Goal: Information Seeking & Learning: Check status

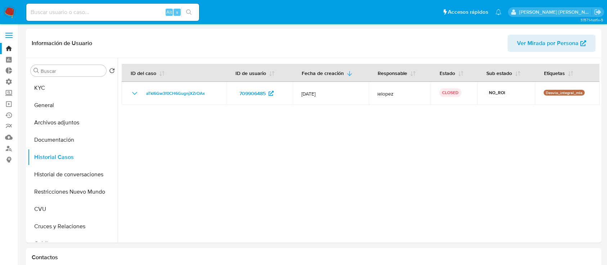
select select "10"
click at [120, 12] on input at bounding box center [112, 12] width 173 height 9
paste input "hbsF1NR28fh0NEwhZ7sdy47X"
type input "hbsF1NR28fh0NEwhZ7sdy47X"
click at [196, 13] on button "search-icon" at bounding box center [189, 12] width 15 height 10
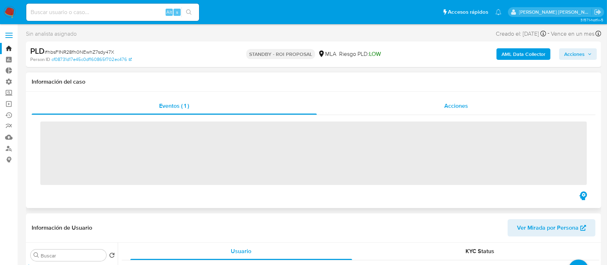
click at [443, 108] on div "Acciones" at bounding box center [456, 105] width 279 height 17
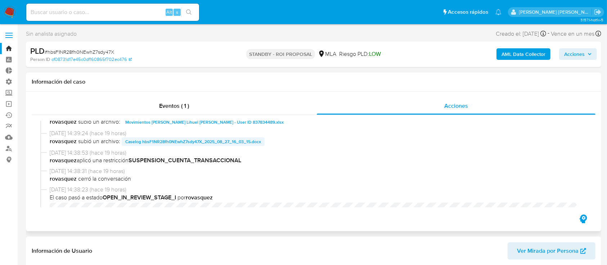
select select "10"
click at [189, 137] on span "Caselog hbsF1NR28fh0NEwhZ7sdy47X_2025_08_27_16_03_15.docx" at bounding box center [193, 141] width 136 height 9
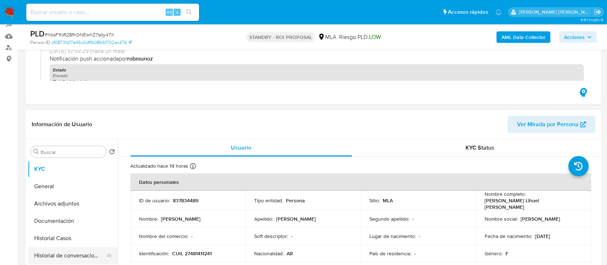
scroll to position [144, 0]
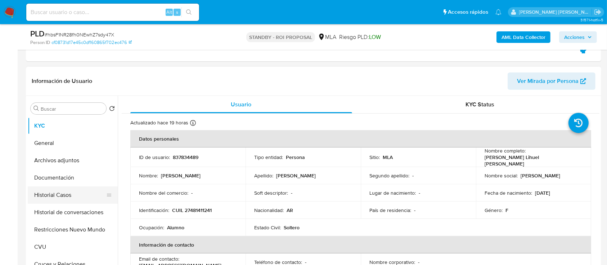
click at [84, 190] on button "Historial Casos" at bounding box center [70, 194] width 84 height 17
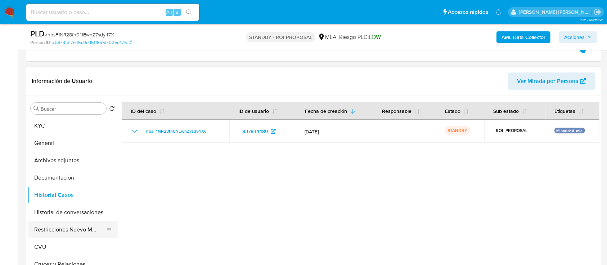
click at [74, 223] on button "Restricciones Nuevo Mundo" at bounding box center [70, 229] width 84 height 17
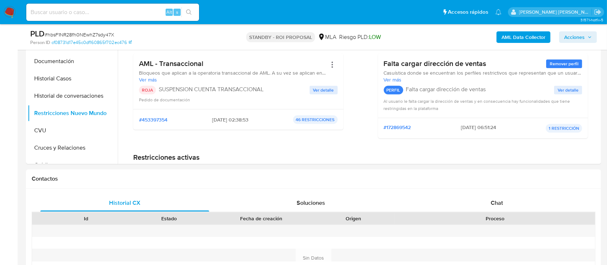
scroll to position [225, 0]
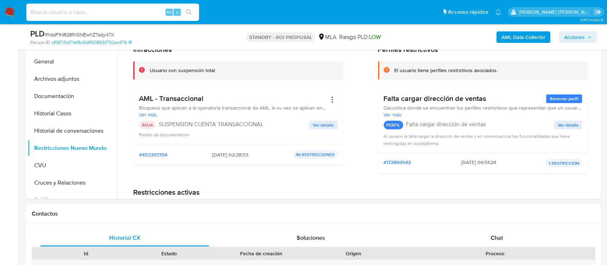
click at [131, 11] on input at bounding box center [112, 12] width 173 height 9
paste input "ElMVj2OO0jRHCGGhwMRORrBL"
type input "ElMVj2OO0jRHCGGhwMRORrBL"
click at [188, 13] on icon "search-icon" at bounding box center [189, 12] width 6 height 6
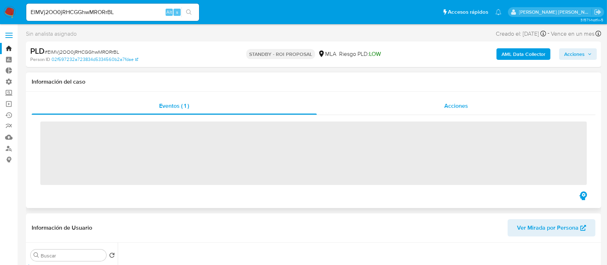
click at [416, 106] on div "Acciones" at bounding box center [456, 105] width 279 height 17
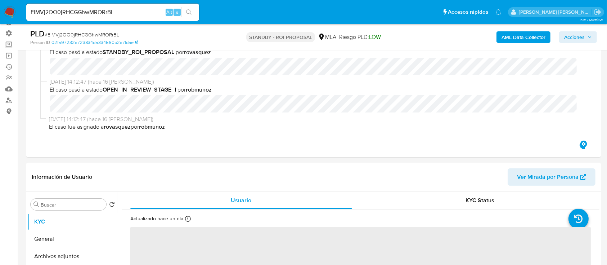
scroll to position [96, 0]
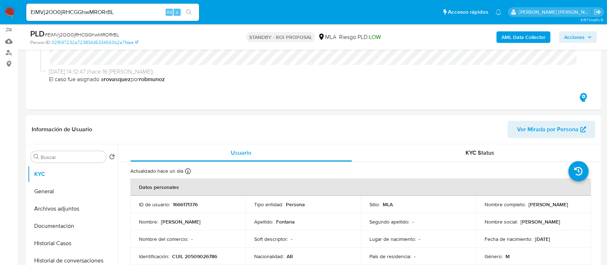
select select "10"
click at [140, 10] on input "ElMVj2OO0jRHCGGhwMRORrBL" at bounding box center [112, 12] width 173 height 9
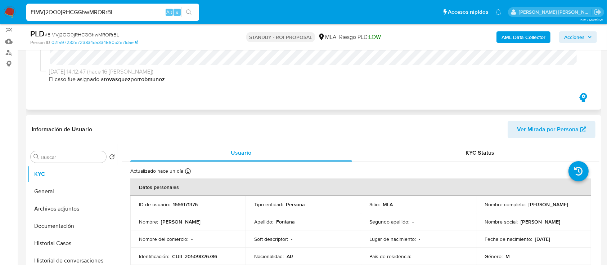
paste input "F8YR87yJzisc6LTbPcH9xGG2"
type input "F8YR87yJzisc6LTbPcH9xGG2"
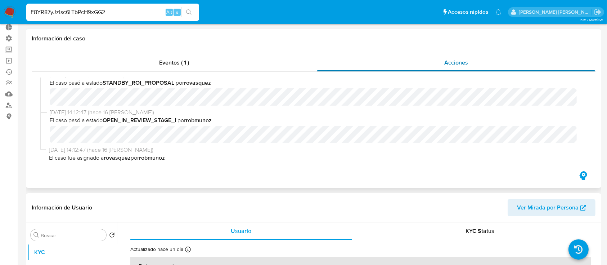
scroll to position [0, 0]
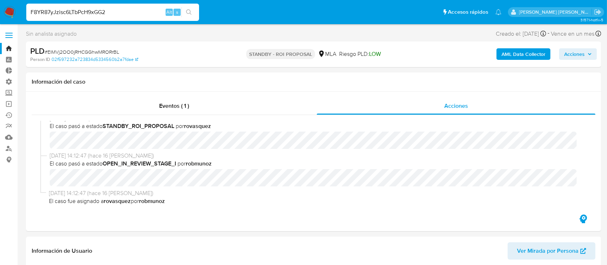
click at [155, 11] on input "F8YR87yJzisc6LTbPcH9xGG2" at bounding box center [112, 12] width 173 height 9
click at [154, 11] on input "F8YR87yJzisc6LTbPcH9xGG2" at bounding box center [112, 12] width 173 height 9
click at [197, 10] on input "F8YR87yJzisc6LTbPcH9xGG2" at bounding box center [112, 12] width 173 height 9
click at [195, 10] on button "search-icon" at bounding box center [189, 12] width 15 height 10
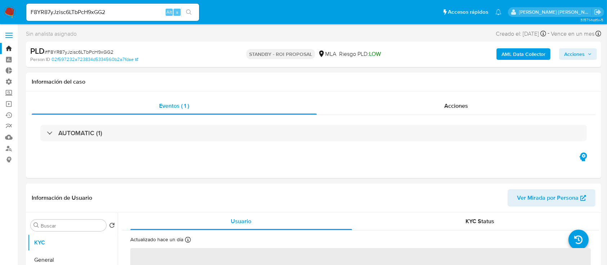
select select "10"
click at [424, 107] on div "Acciones" at bounding box center [456, 105] width 279 height 17
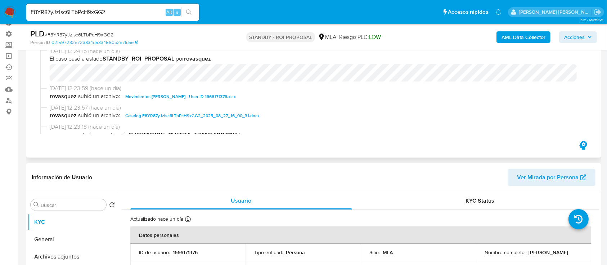
click at [183, 115] on span "Caselog F8YR87yJzisc6LTbPcH9xGG2_2025_08_27_16_00_31.docx" at bounding box center [192, 115] width 134 height 9
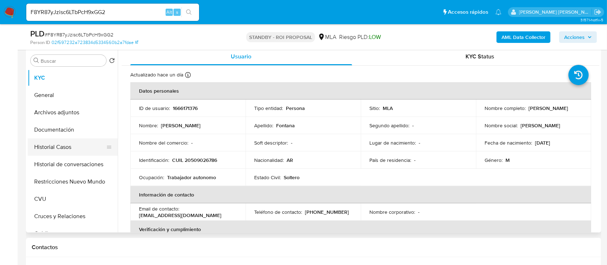
drag, startPoint x: 87, startPoint y: 152, endPoint x: 79, endPoint y: 154, distance: 7.8
click at [86, 152] on button "Historial Casos" at bounding box center [70, 146] width 84 height 17
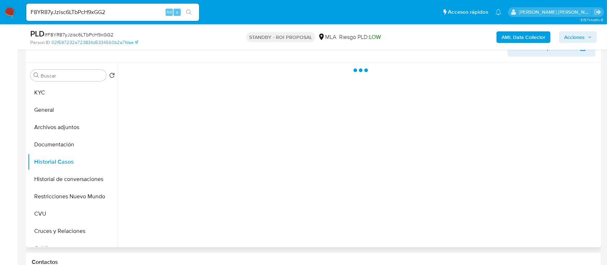
scroll to position [192, 0]
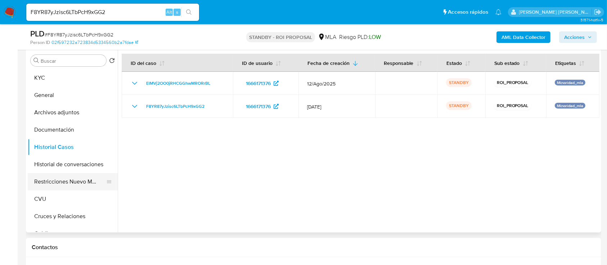
click at [67, 182] on button "Restricciones Nuevo Mundo" at bounding box center [70, 181] width 84 height 17
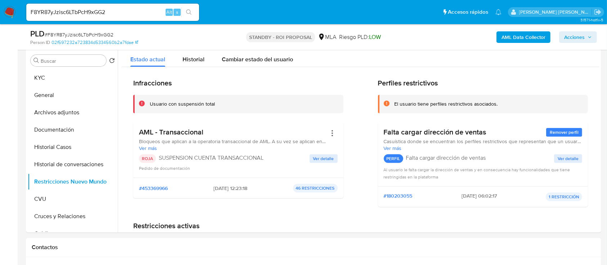
click at [105, 15] on input "F8YR87yJzisc6LTbPcH9xGG2" at bounding box center [112, 12] width 173 height 9
paste input "oGVkrEBjMLRj3tng9SChrq0u"
type input "oGVkrEBjMLRj3tng9SChrq0u"
click at [190, 13] on icon "search-icon" at bounding box center [189, 12] width 6 height 6
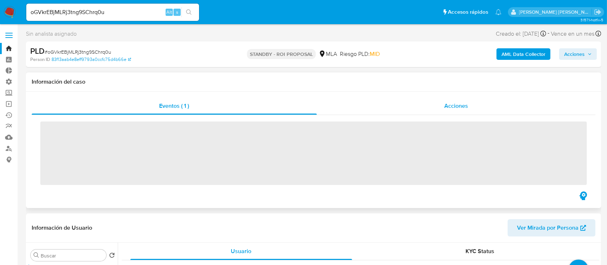
click at [404, 102] on div "Acciones" at bounding box center [456, 105] width 279 height 17
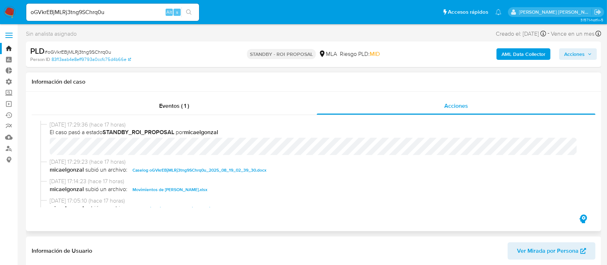
select select "10"
click at [194, 167] on span "Caselog oGVkrEBjMLRj3tng9SChrq0u_2025_08_19_02_39_30.docx" at bounding box center [200, 170] width 134 height 9
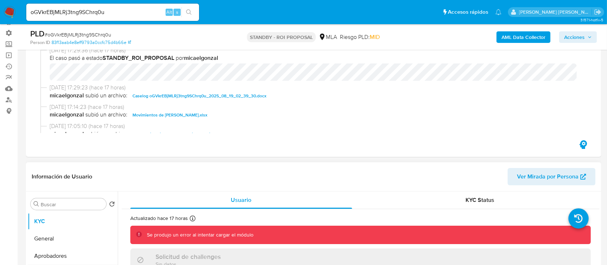
scroll to position [144, 0]
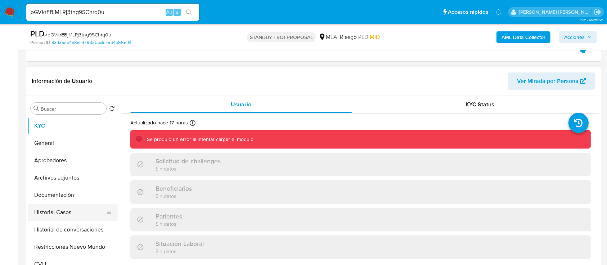
click at [70, 216] on button "Historial Casos" at bounding box center [70, 211] width 84 height 17
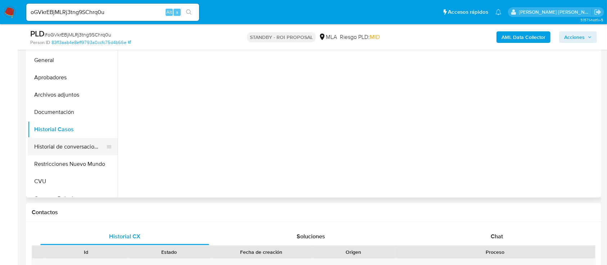
scroll to position [192, 0]
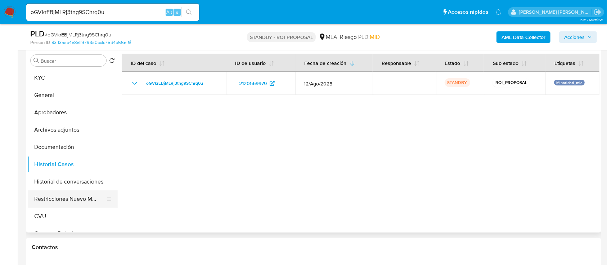
click at [66, 195] on button "Restricciones Nuevo Mundo" at bounding box center [70, 198] width 84 height 17
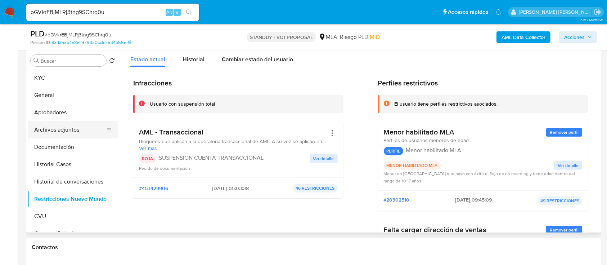
click at [79, 128] on button "Archivos adjuntos" at bounding box center [70, 129] width 84 height 17
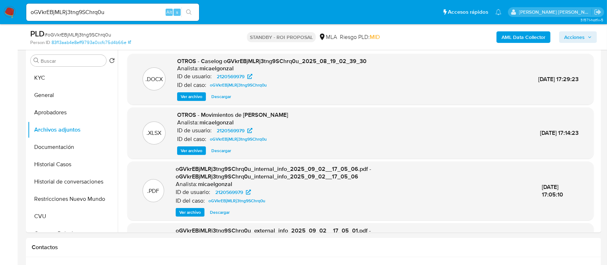
click at [112, 14] on input "oGVkrEBjMLRj3tng9SChrq0u" at bounding box center [112, 12] width 173 height 9
paste input "JqF344ys4lT5audq9w6Wkg7h"
type input "JqF344ys4lT5audq9w6Wkg7h"
click at [187, 11] on icon "search-icon" at bounding box center [189, 12] width 6 height 6
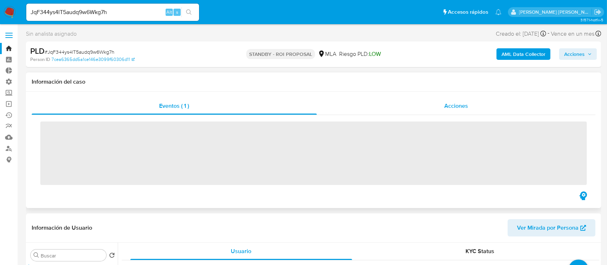
click at [462, 108] on span "Acciones" at bounding box center [456, 106] width 24 height 8
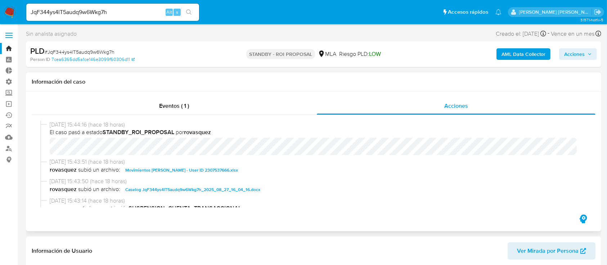
select select "10"
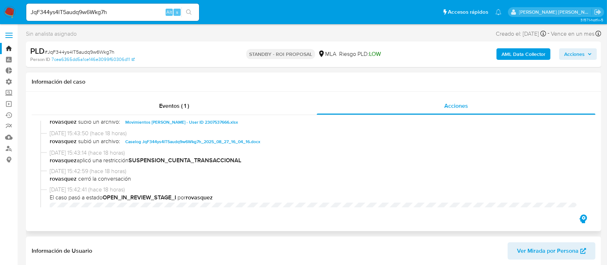
click at [147, 143] on span "Caselog JqF344ys4lT5audq9w6Wkg7h_2025_08_27_16_04_16.docx" at bounding box center [192, 141] width 135 height 9
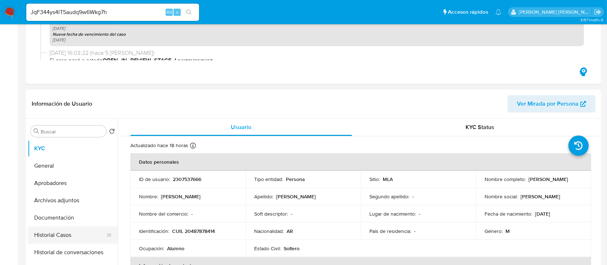
scroll to position [192, 0]
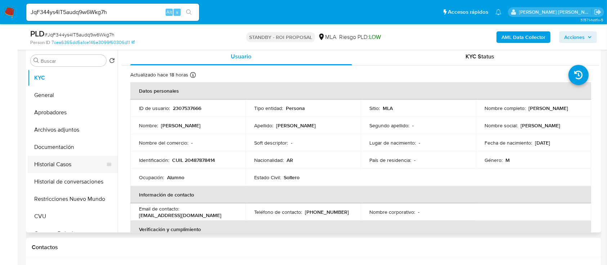
click at [80, 154] on button "Documentación" at bounding box center [73, 146] width 90 height 17
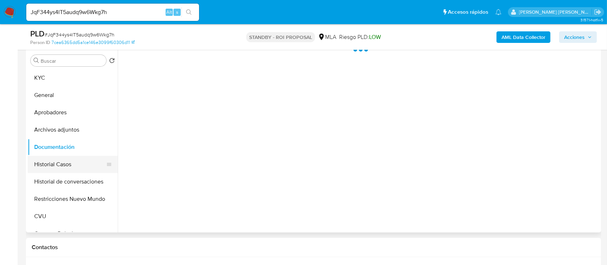
click at [80, 159] on button "Historial Casos" at bounding box center [70, 164] width 84 height 17
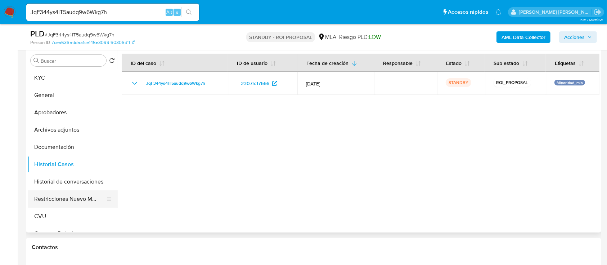
click at [61, 203] on button "Restricciones Nuevo Mundo" at bounding box center [70, 198] width 84 height 17
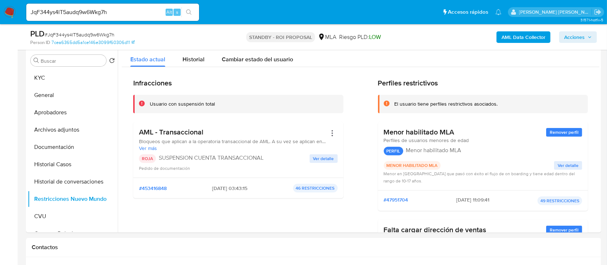
click at [115, 9] on input "JqF344ys4lT5audq9w6Wkg7h" at bounding box center [112, 12] width 173 height 9
paste input "1MpWhrqZIEKz8x1BH4snOJTz"
type input "1MpWhrqZIEKz8x1BH4snOJTz"
click at [191, 9] on button "search-icon" at bounding box center [189, 12] width 15 height 10
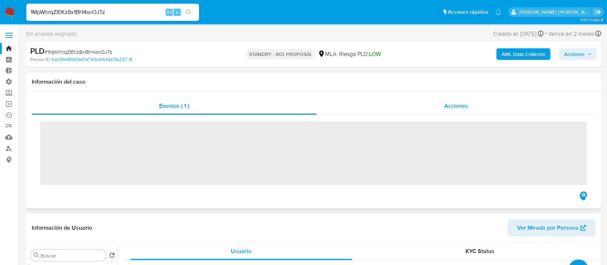
click at [452, 100] on div "Acciones" at bounding box center [456, 105] width 279 height 17
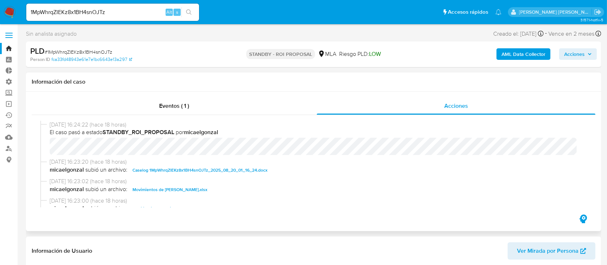
click at [175, 169] on span "Caselog 1MpWhrqZIEKz8x1BH4snOJTz_2025_08_20_01_16_24.docx" at bounding box center [200, 170] width 135 height 9
select select "10"
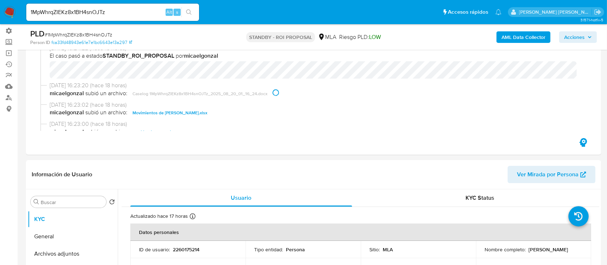
scroll to position [144, 0]
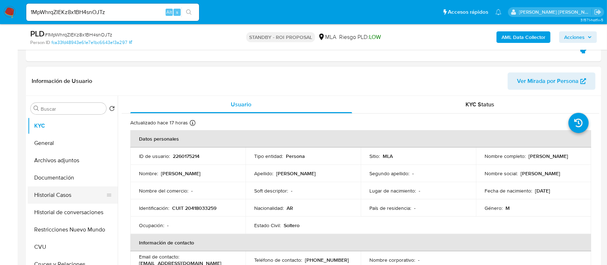
drag, startPoint x: 73, startPoint y: 190, endPoint x: 64, endPoint y: 199, distance: 12.2
click at [73, 190] on button "Historial Casos" at bounding box center [70, 194] width 84 height 17
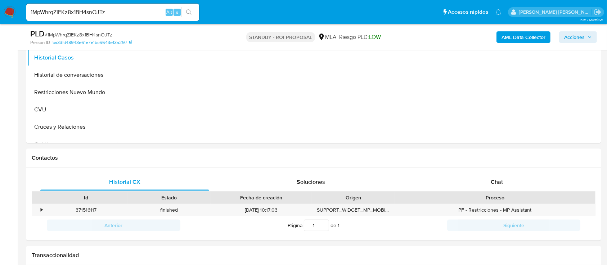
scroll to position [192, 0]
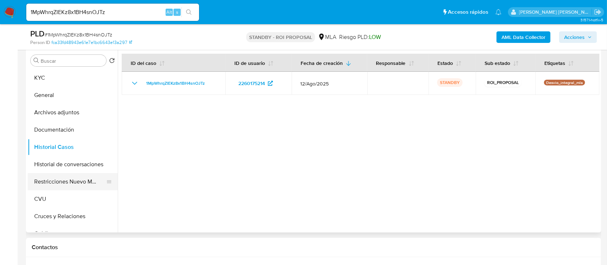
click at [68, 176] on button "Restricciones Nuevo Mundo" at bounding box center [70, 181] width 84 height 17
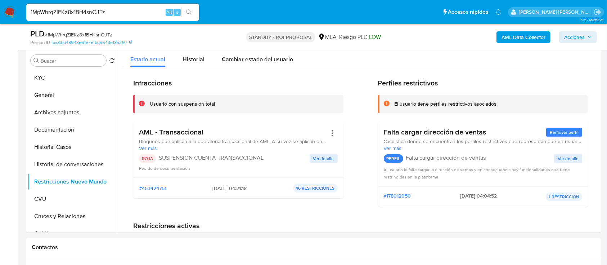
click at [77, 16] on input "1MpWhrqZIEKz8x1BH4snOJTz" at bounding box center [112, 12] width 173 height 9
paste input "d1XTACZnNwM3OvgR5enmeKbA"
click at [196, 13] on input "d1XTACZnNwM3OvgR5enmeKbA" at bounding box center [112, 12] width 173 height 9
type input "d1XTACZnNwM3OvgR5enmeKbA"
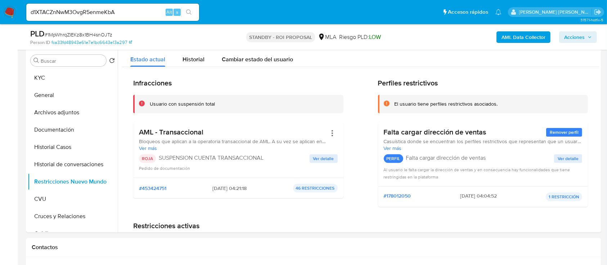
click at [192, 8] on button "search-icon" at bounding box center [189, 12] width 15 height 10
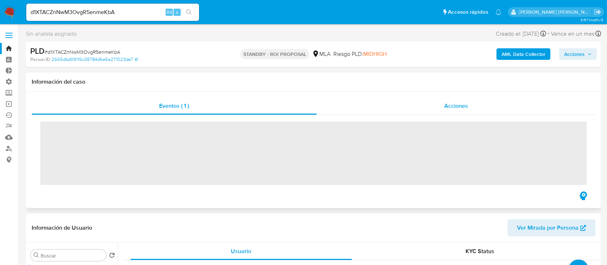
click at [433, 110] on div "Acciones" at bounding box center [456, 105] width 279 height 17
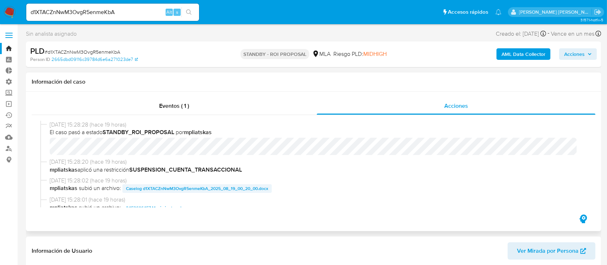
select select "10"
click at [176, 186] on span "Caselog d1XTACZnNwM3OvgR5enmeKbA_2025_08_19_00_20_00.docx" at bounding box center [197, 188] width 142 height 9
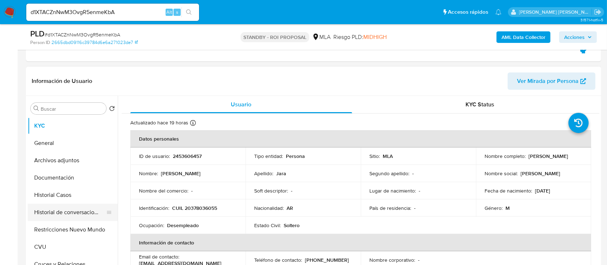
scroll to position [192, 0]
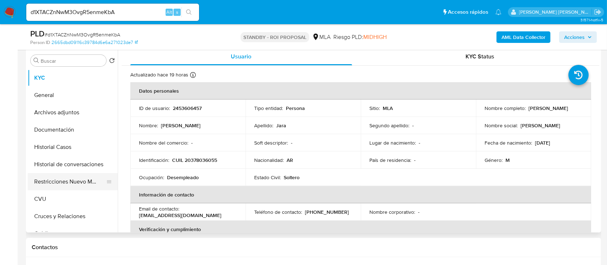
click at [72, 179] on button "Restricciones Nuevo Mundo" at bounding box center [70, 181] width 84 height 17
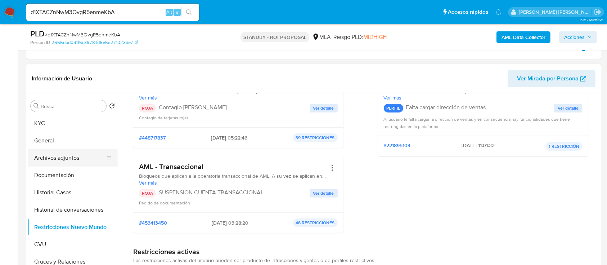
scroll to position [144, 0]
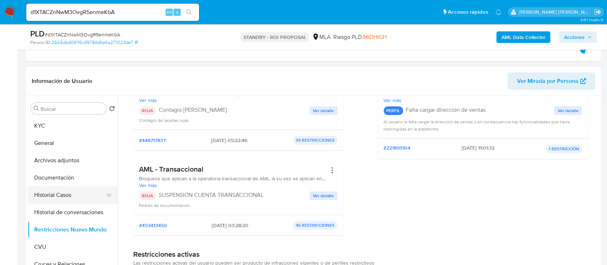
click at [67, 195] on button "Historial Casos" at bounding box center [70, 194] width 84 height 17
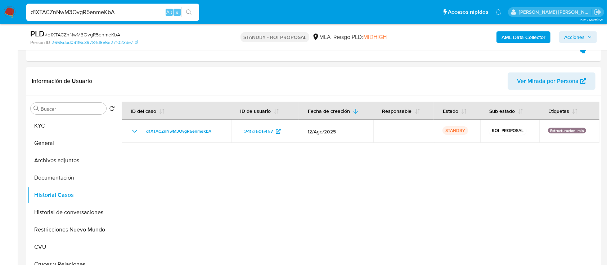
click at [108, 13] on input "d1XTACZnNwM3OvgR5enmeKbA" at bounding box center [112, 12] width 173 height 9
paste input "u04FyGNipdElAx0iMjwsCmbO"
type input "u04FyGNipdElAx0iMjwsCmbO"
click at [190, 9] on button "search-icon" at bounding box center [189, 12] width 15 height 10
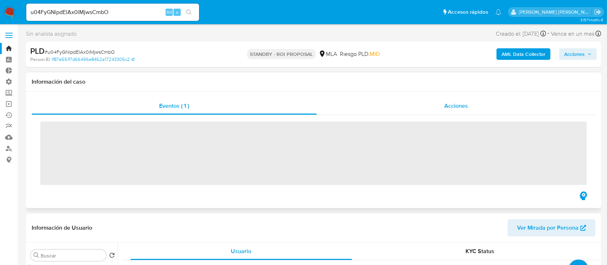
click at [432, 113] on div "Acciones" at bounding box center [456, 105] width 279 height 17
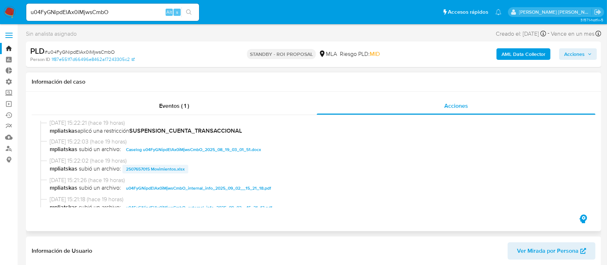
scroll to position [48, 0]
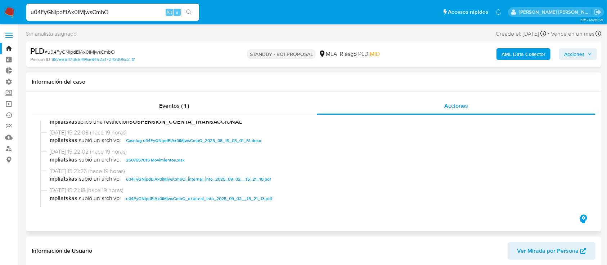
select select "10"
click at [152, 134] on span "[DATE] 15:22:03 (hace 19 horas)" at bounding box center [317, 133] width 534 height 8
click at [155, 137] on span "Caselog u04FyGNipdElAx0iMjwsCmbO_2025_08_19_03_01_51.docx" at bounding box center [193, 140] width 135 height 9
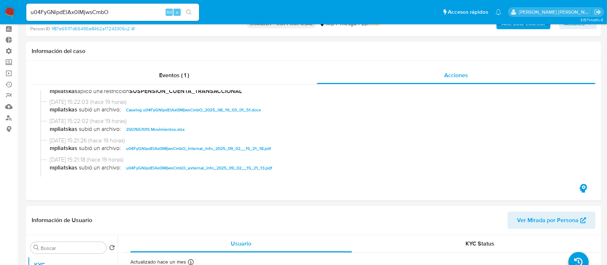
scroll to position [192, 0]
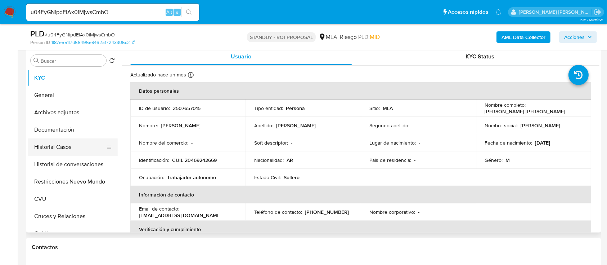
click at [79, 147] on button "Historial Casos" at bounding box center [70, 146] width 84 height 17
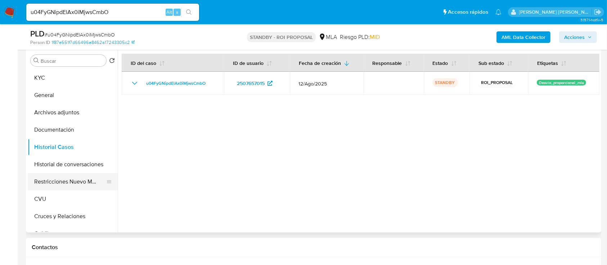
click at [62, 183] on button "Restricciones Nuevo Mundo" at bounding box center [70, 181] width 84 height 17
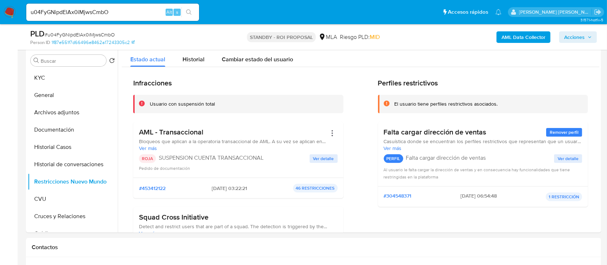
click at [131, 17] on div "u04FyGNipdElAx0iMjwsCmbO Alt s" at bounding box center [112, 12] width 173 height 17
click at [133, 15] on input "u04FyGNipdElAx0iMjwsCmbO" at bounding box center [112, 12] width 173 height 9
paste input "Djt4glzKuJD3668t4UMuQY1t"
type input "Djt4glzKuJD3668t4UMuQY1t"
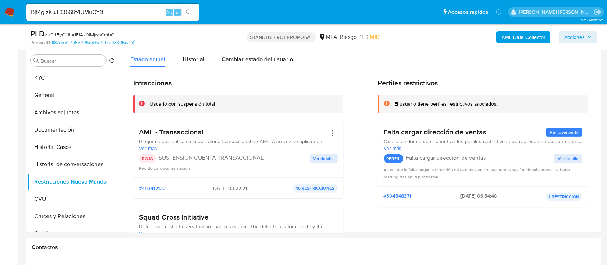
click at [190, 14] on icon "search-icon" at bounding box center [189, 12] width 6 height 6
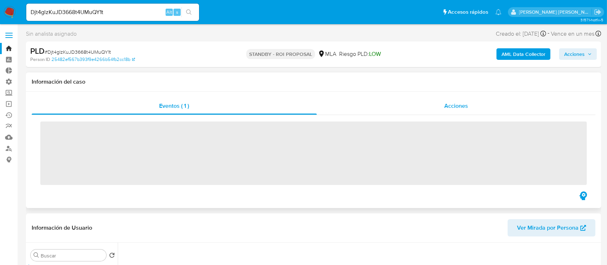
click at [453, 102] on span "Acciones" at bounding box center [456, 106] width 24 height 8
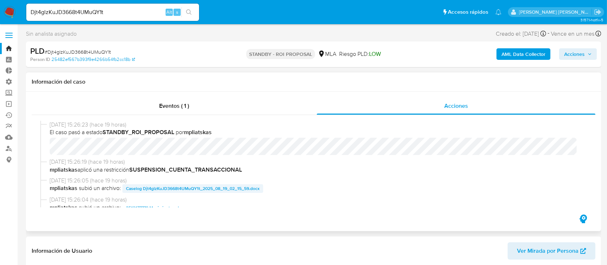
scroll to position [48, 0]
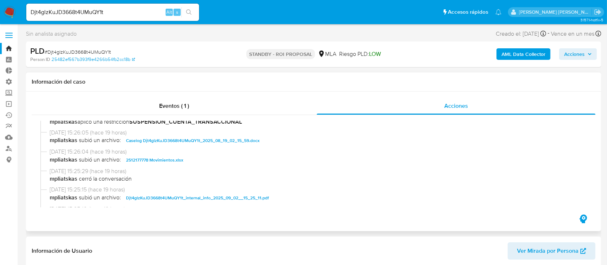
click at [196, 142] on span "Caselog Djt4glzKuJD3668t4UMuQY1t_2025_08_19_02_15_59.docx" at bounding box center [193, 140] width 134 height 9
select select "10"
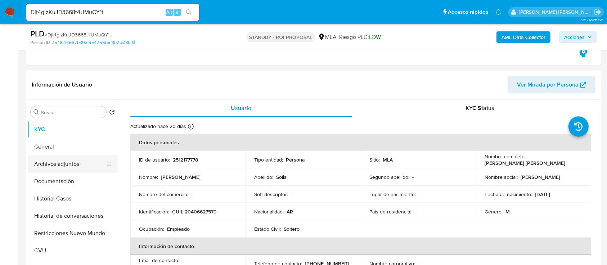
scroll to position [144, 0]
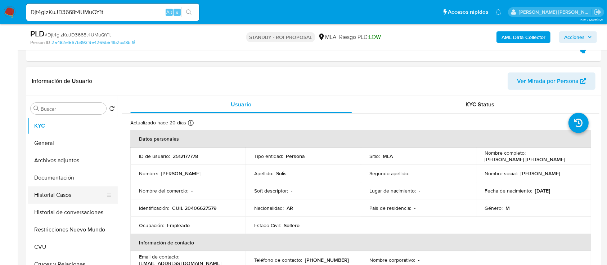
click at [80, 199] on button "Historial Casos" at bounding box center [70, 194] width 84 height 17
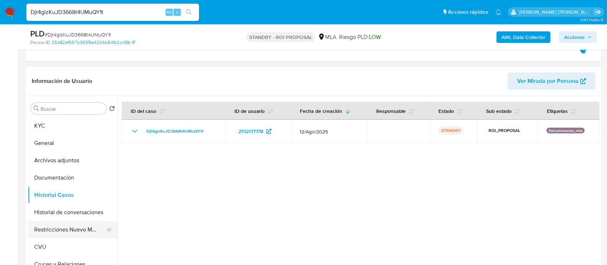
click at [68, 229] on button "Restricciones Nuevo Mundo" at bounding box center [70, 229] width 84 height 17
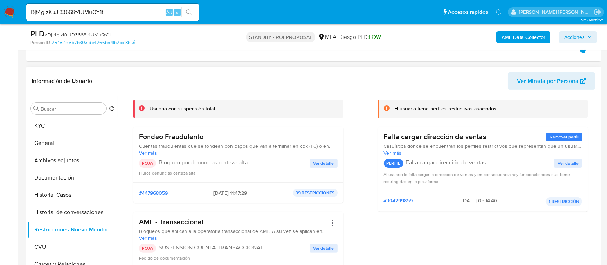
scroll to position [96, 0]
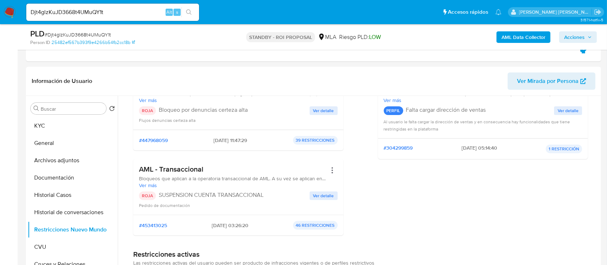
click at [131, 13] on input "Djt4glzKuJD3668t4UMuQY1t" at bounding box center [112, 12] width 173 height 9
paste input "XBxIysB2yx8mxHUIFXSLGoeg"
type input "XBxIysB2yx8mxHUIFXSLGoeg"
click at [187, 10] on icon "search-icon" at bounding box center [189, 12] width 6 height 6
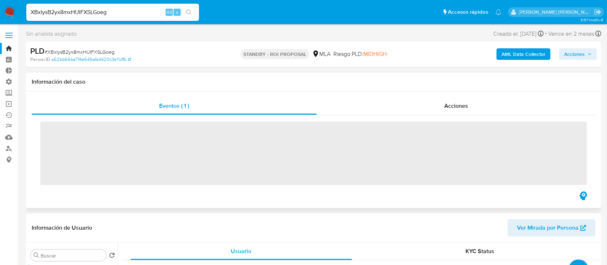
click at [444, 94] on div "Eventos ( 1 ) Acciones ‌" at bounding box center [314, 149] width 576 height 116
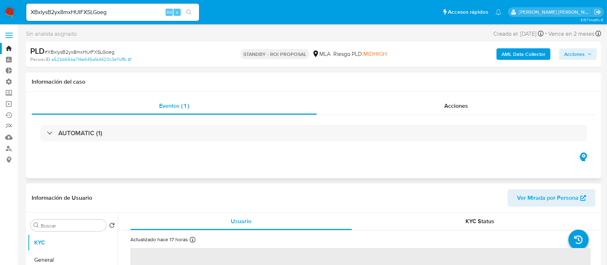
click at [445, 88] on div "Información del caso" at bounding box center [314, 81] width 576 height 19
click at [441, 101] on div "Acciones" at bounding box center [456, 105] width 279 height 17
select select "10"
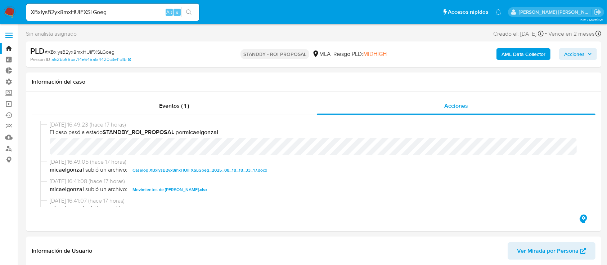
scroll to position [48, 0]
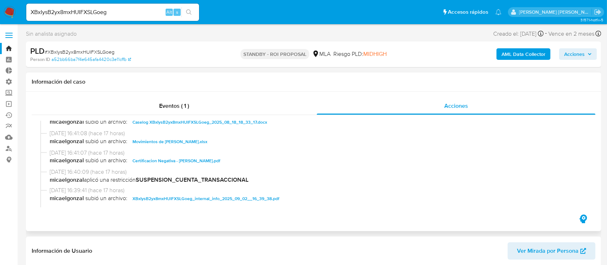
click at [180, 121] on span "Caselog XBxIysB2yx8mxHUIFXSLGoeg_2025_08_18_18_33_17.docx" at bounding box center [200, 122] width 135 height 9
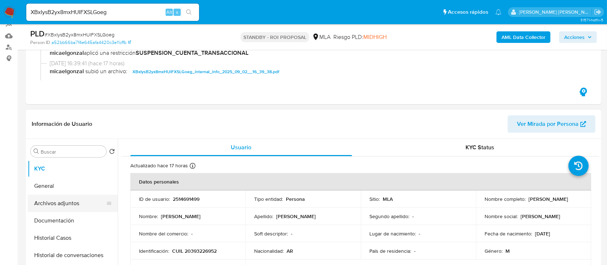
scroll to position [144, 0]
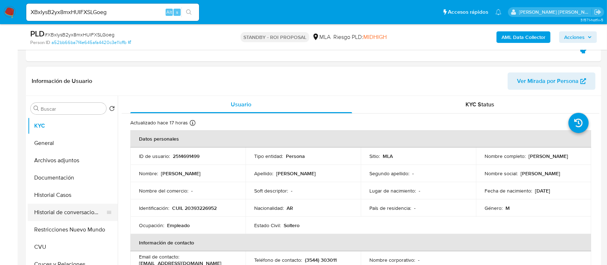
click at [75, 203] on button "Historial de conversaciones" at bounding box center [70, 211] width 84 height 17
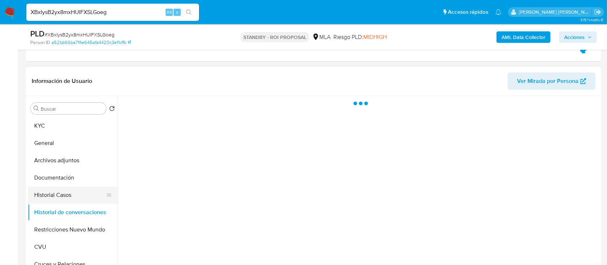
click at [78, 197] on button "Historial Casos" at bounding box center [70, 194] width 84 height 17
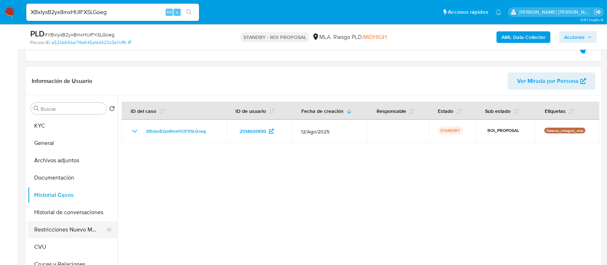
drag, startPoint x: 77, startPoint y: 228, endPoint x: 82, endPoint y: 226, distance: 5.6
click at [77, 228] on button "Restricciones Nuevo Mundo" at bounding box center [70, 229] width 84 height 17
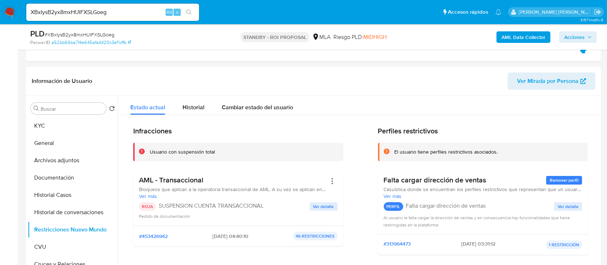
click at [130, 6] on div "XBxIysB2yx8mxHUIFXSLGoeg Alt s" at bounding box center [112, 12] width 173 height 17
click at [130, 12] on input "XBxIysB2yx8mxHUIFXSLGoeg" at bounding box center [112, 12] width 173 height 9
paste input "4eu0B15LZD4JxWqiHGBwvKp5"
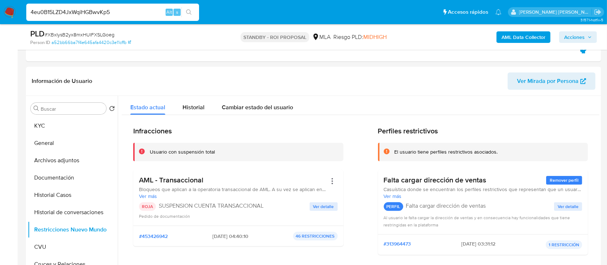
type input "4eu0B15LZD4JxWqiHGBwvKp5"
click at [190, 13] on icon "search-icon" at bounding box center [188, 11] width 5 height 5
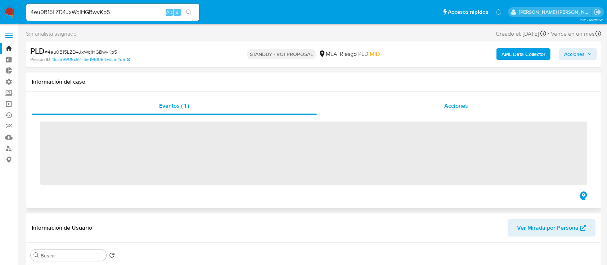
click at [427, 107] on div "Acciones" at bounding box center [456, 105] width 279 height 17
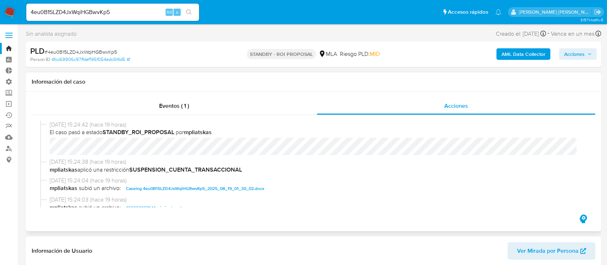
drag, startPoint x: 156, startPoint y: 188, endPoint x: 151, endPoint y: 191, distance: 5.8
click at [156, 189] on span "Caselog 4eu0B15LZD4JxWqiHGBwvKp5_2025_08_19_01_30_02.docx" at bounding box center [195, 188] width 138 height 9
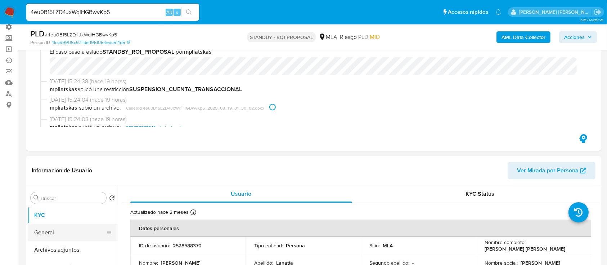
scroll to position [96, 0]
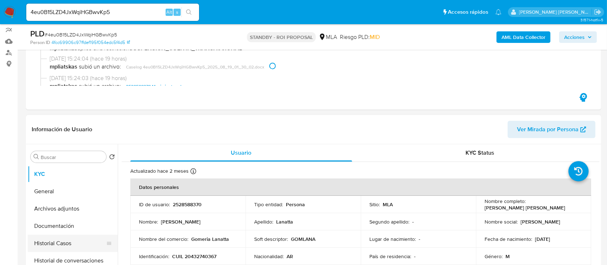
click at [52, 240] on button "Historial Casos" at bounding box center [70, 242] width 84 height 17
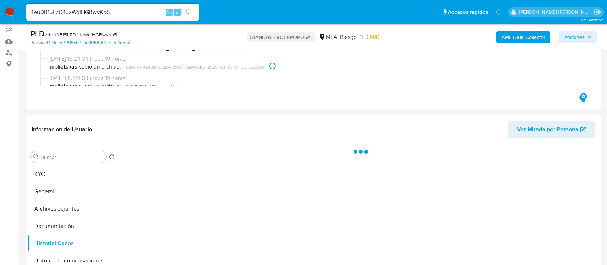
select select "10"
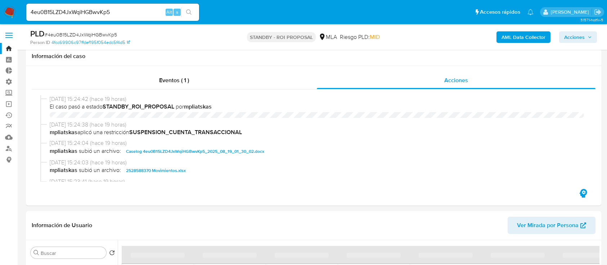
select select "10"
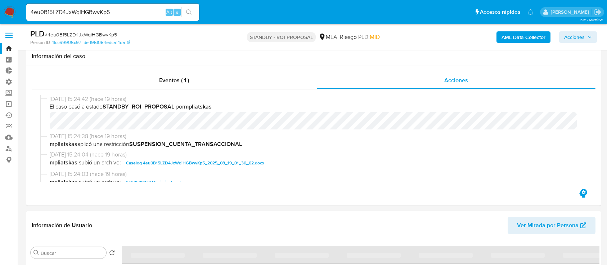
scroll to position [192, 0]
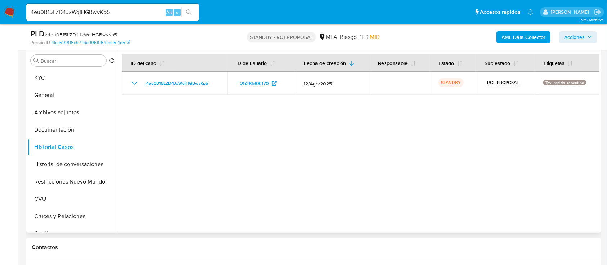
drag, startPoint x: 83, startPoint y: 183, endPoint x: 124, endPoint y: 143, distance: 58.1
click at [83, 184] on button "Restricciones Nuevo Mundo" at bounding box center [73, 181] width 90 height 17
